Goal: Information Seeking & Learning: Learn about a topic

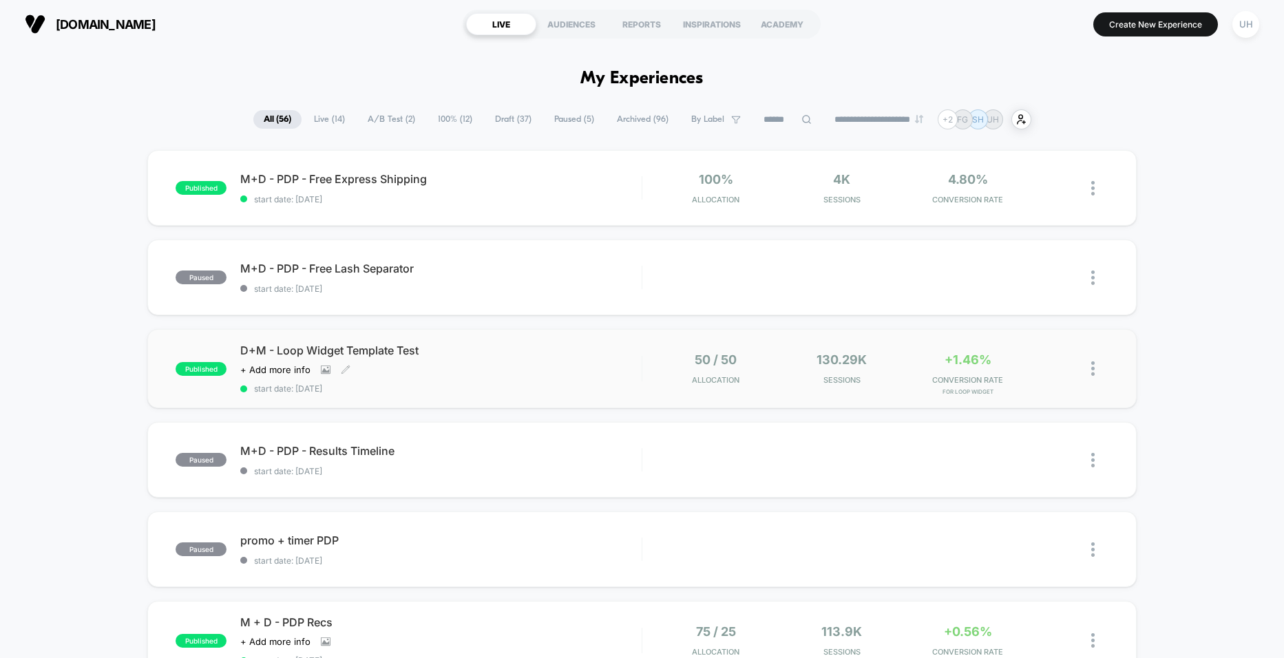
click at [580, 359] on div "D+M - Loop Widget Template Test Click to view images Click to edit experience d…" at bounding box center [440, 369] width 401 height 50
